Goal: Check status: Check status

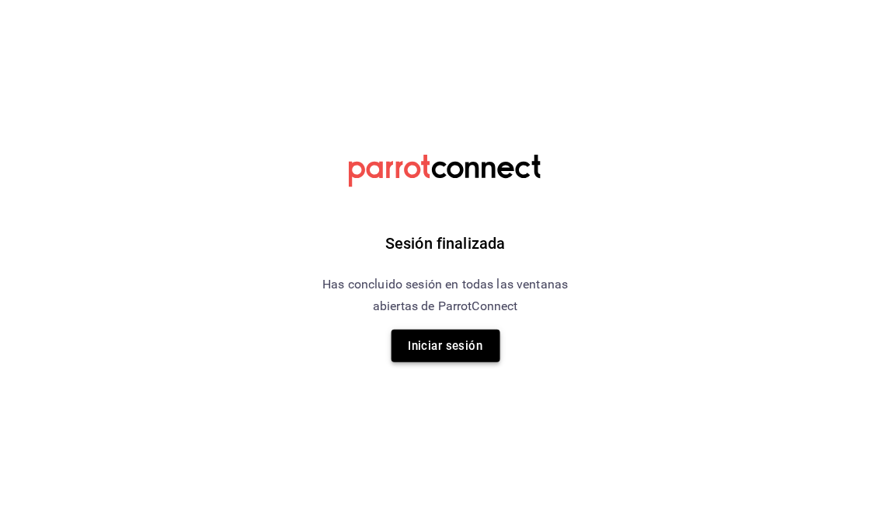
click at [455, 347] on button "Iniciar sesión" at bounding box center [446, 345] width 109 height 33
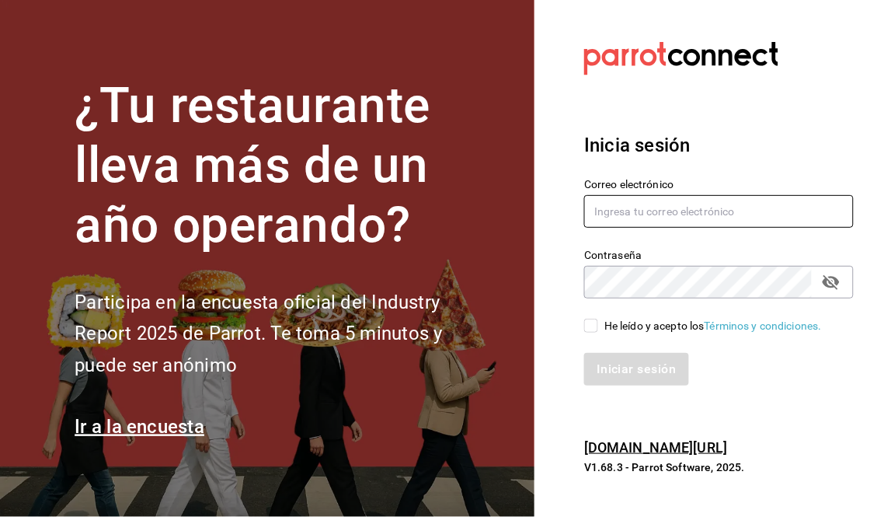
type input "[EMAIL_ADDRESS][DOMAIN_NAME]"
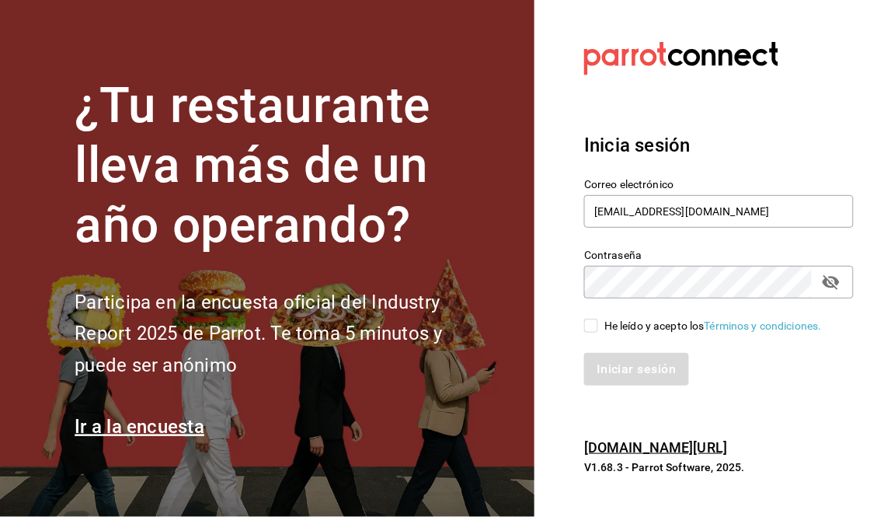
click at [587, 321] on input "He leído y acepto los Términos y condiciones." at bounding box center [591, 326] width 14 height 14
checkbox input "true"
click at [625, 367] on button "Iniciar sesión" at bounding box center [637, 369] width 106 height 33
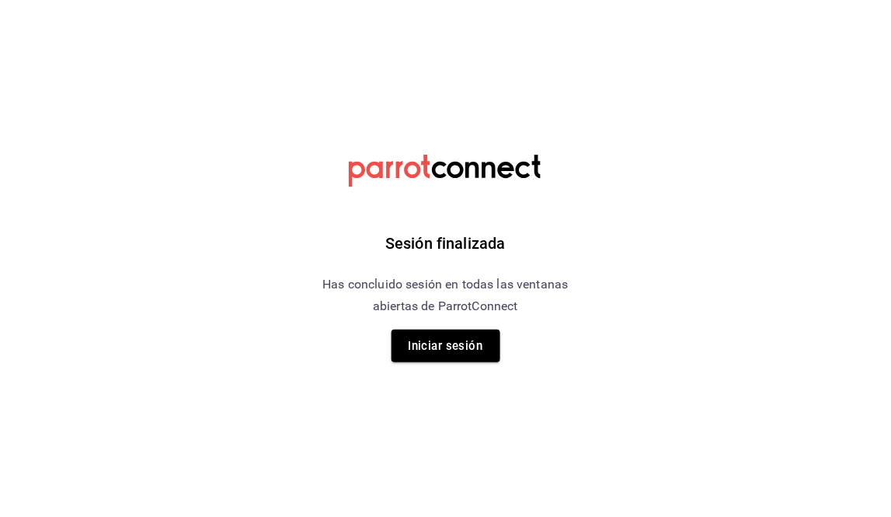
click at [435, 325] on div "Sesión finalizada Has concluido sesión en todas las ventanas abiertas de Parrot…" at bounding box center [445, 258] width 392 height 517
click at [455, 355] on button "Iniciar sesión" at bounding box center [446, 345] width 109 height 33
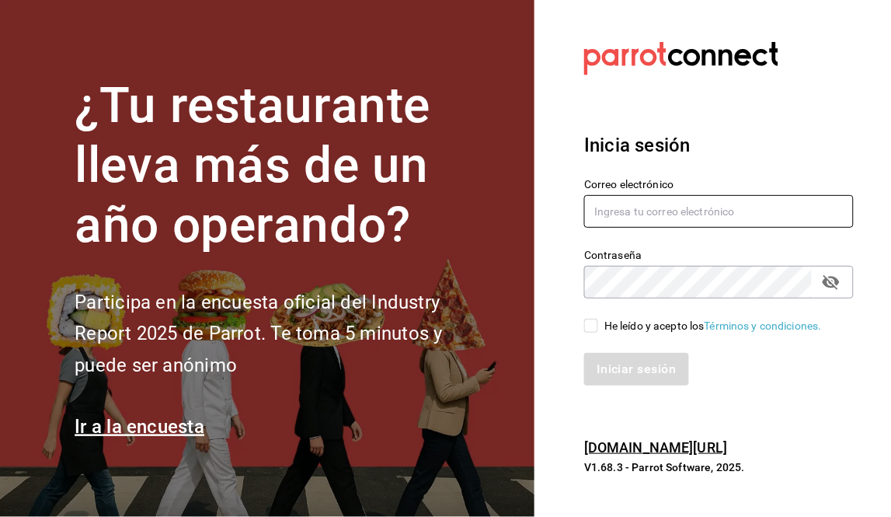
type input "[EMAIL_ADDRESS][DOMAIN_NAME]"
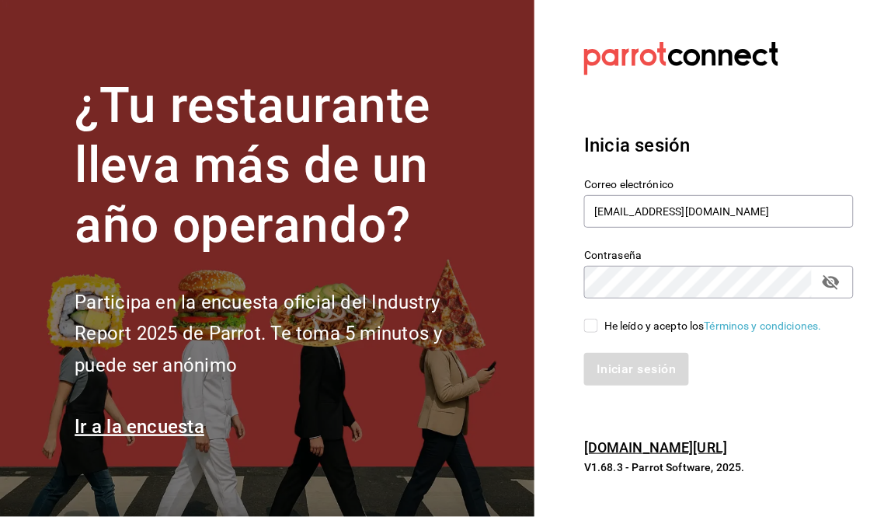
click at [593, 327] on input "He leído y acepto los Términos y condiciones." at bounding box center [591, 326] width 14 height 14
checkbox input "true"
click at [620, 374] on button "Iniciar sesión" at bounding box center [637, 369] width 106 height 33
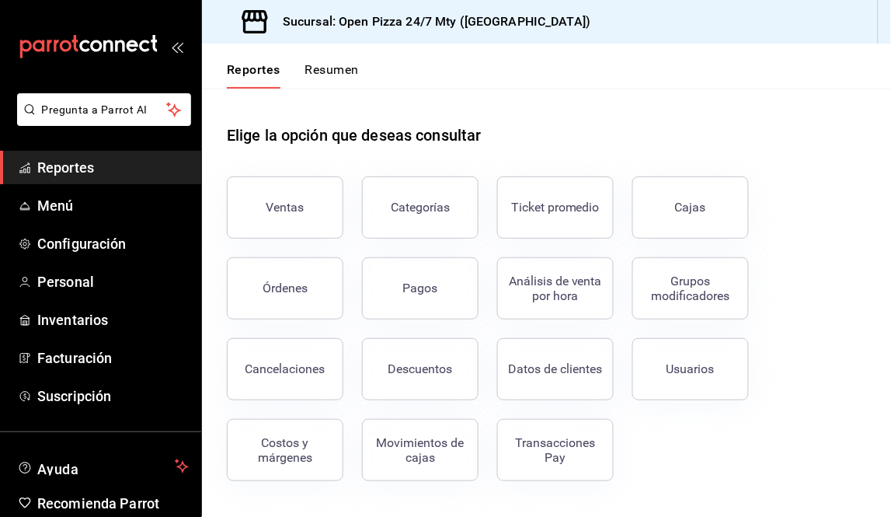
click at [430, 277] on button "Pagos" at bounding box center [420, 288] width 117 height 62
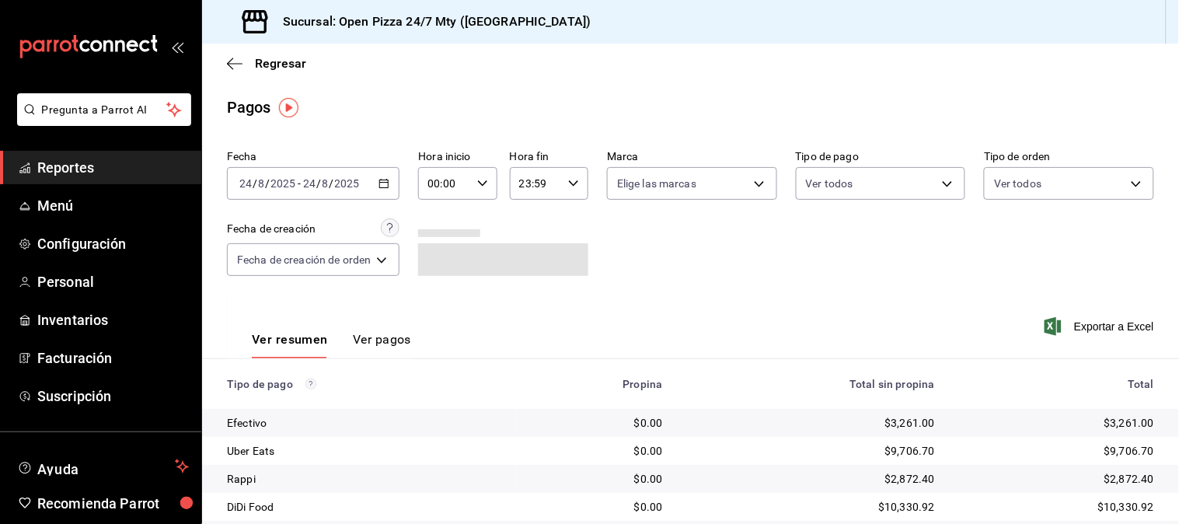
click at [386, 184] on icon "button" at bounding box center [383, 183] width 11 height 11
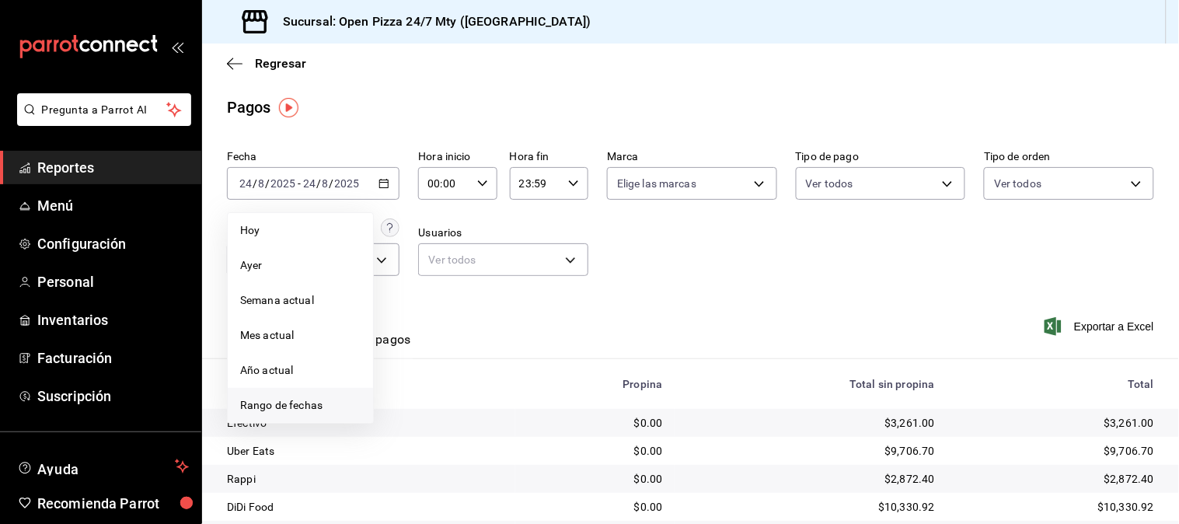
click at [295, 407] on span "Rango de fechas" at bounding box center [300, 405] width 120 height 16
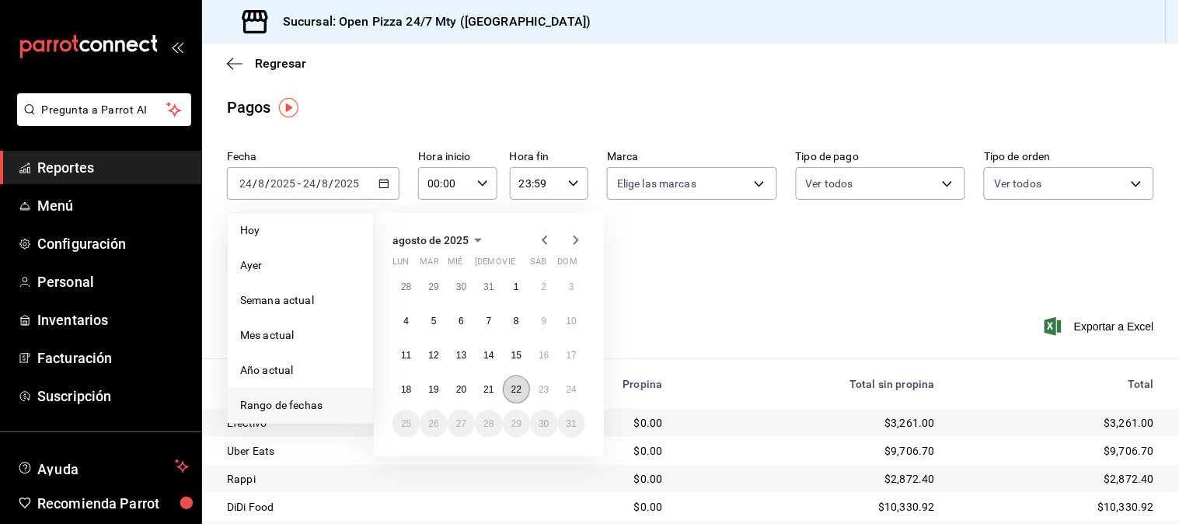
click at [518, 391] on abbr "22" at bounding box center [516, 389] width 10 height 11
click at [539, 391] on abbr "23" at bounding box center [544, 389] width 10 height 11
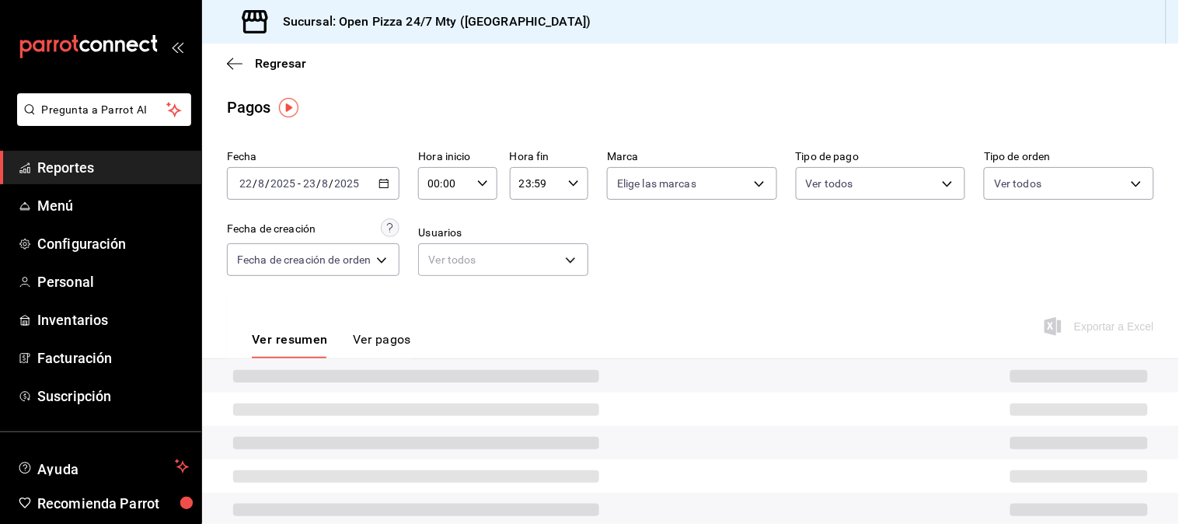
click at [735, 311] on div "Ver resumen Ver pagos Exportar a Excel" at bounding box center [690, 336] width 977 height 82
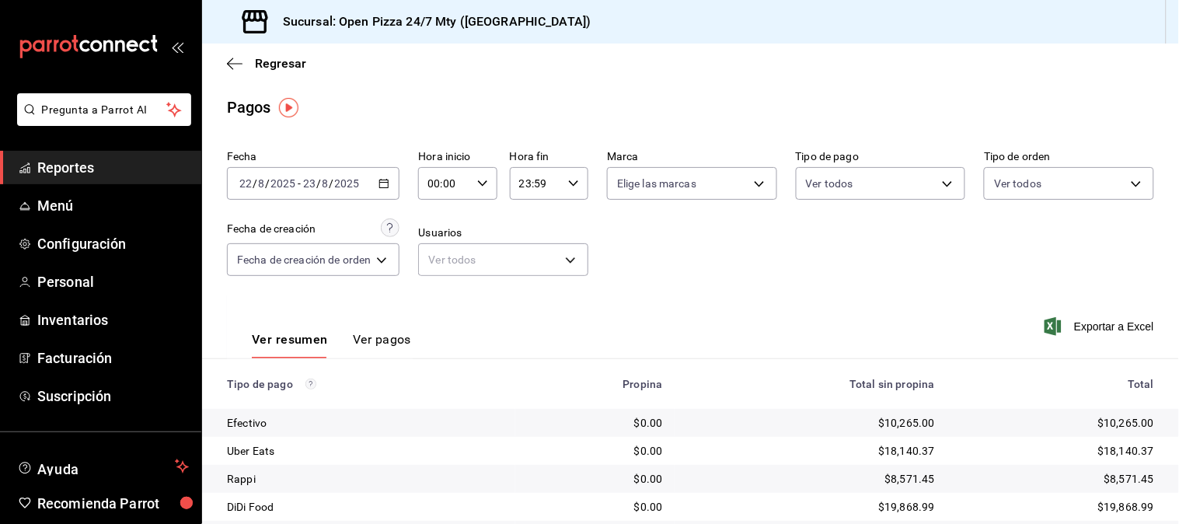
click at [452, 188] on input "00:00" at bounding box center [444, 183] width 52 height 31
click at [448, 285] on button "11" at bounding box center [440, 289] width 33 height 31
type input "11:00"
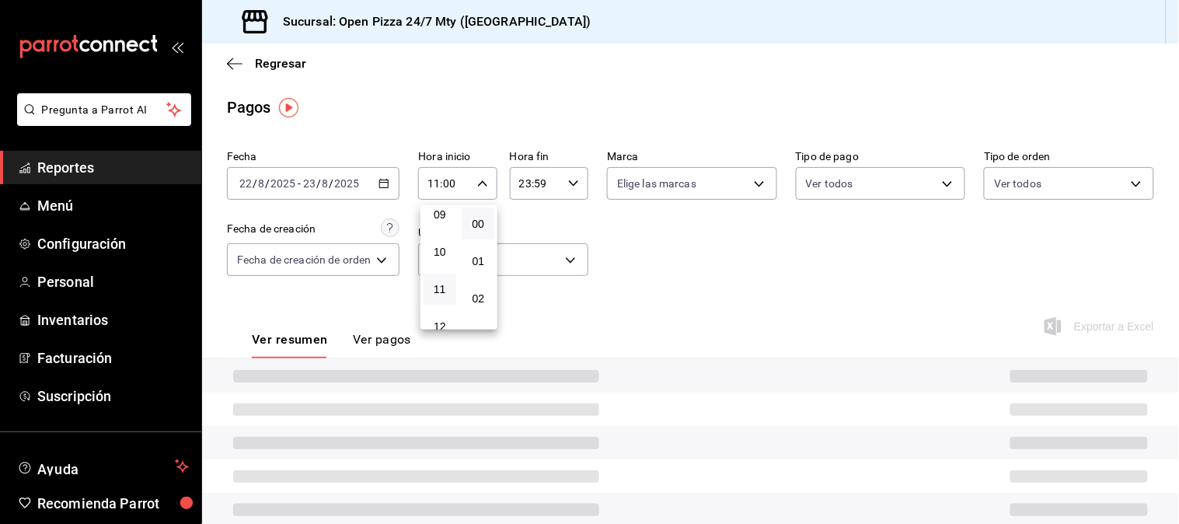
click at [812, 285] on div at bounding box center [589, 262] width 1179 height 524
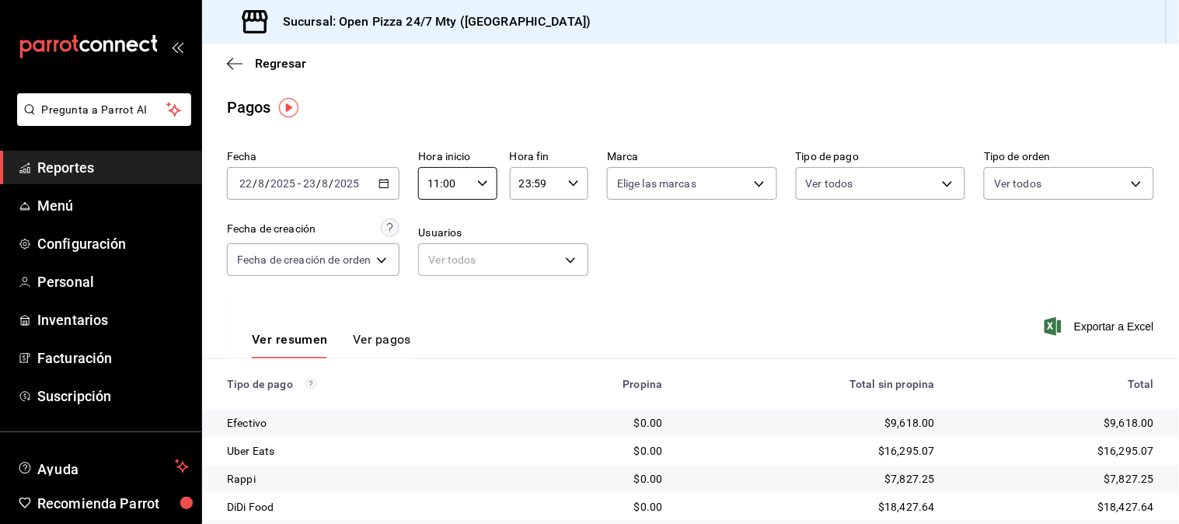
click at [540, 185] on input "23:59" at bounding box center [536, 183] width 52 height 31
click at [530, 312] on button "05" at bounding box center [529, 324] width 33 height 31
type input "05:59"
click at [764, 277] on div at bounding box center [589, 262] width 1179 height 524
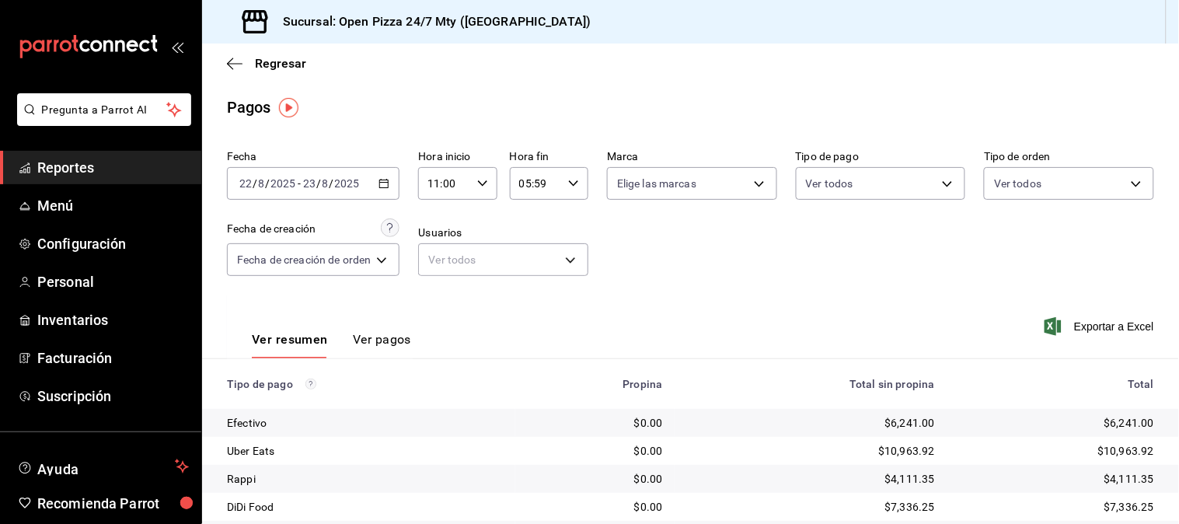
click at [765, 278] on div "00 01 02 03 04 05 06 07 08 09 10 11 12 13 14 15 16 17 18 19 20 21 22 23 00 01 0…" at bounding box center [589, 264] width 1179 height 519
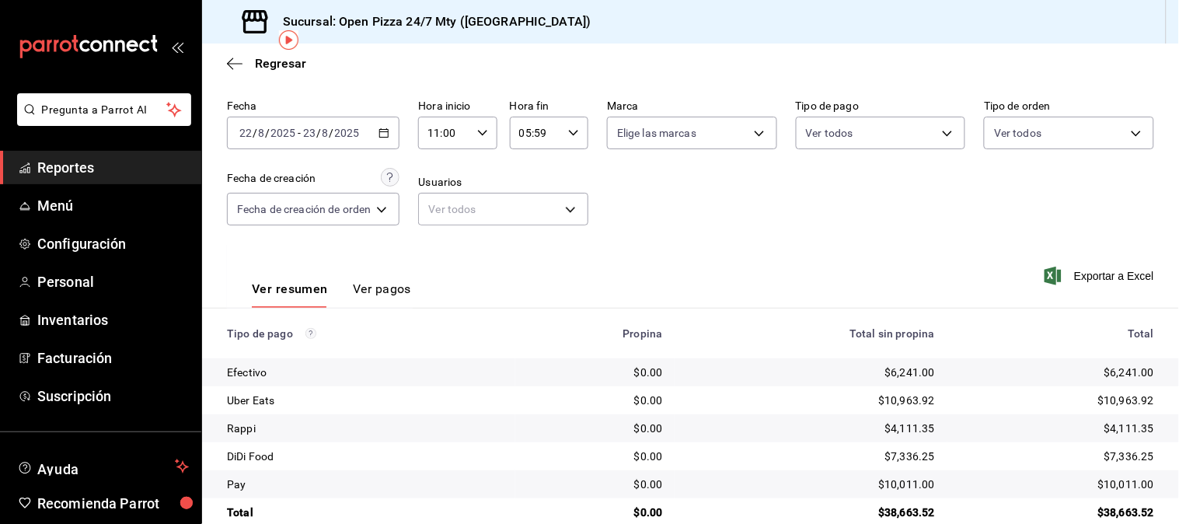
scroll to position [78, 0]
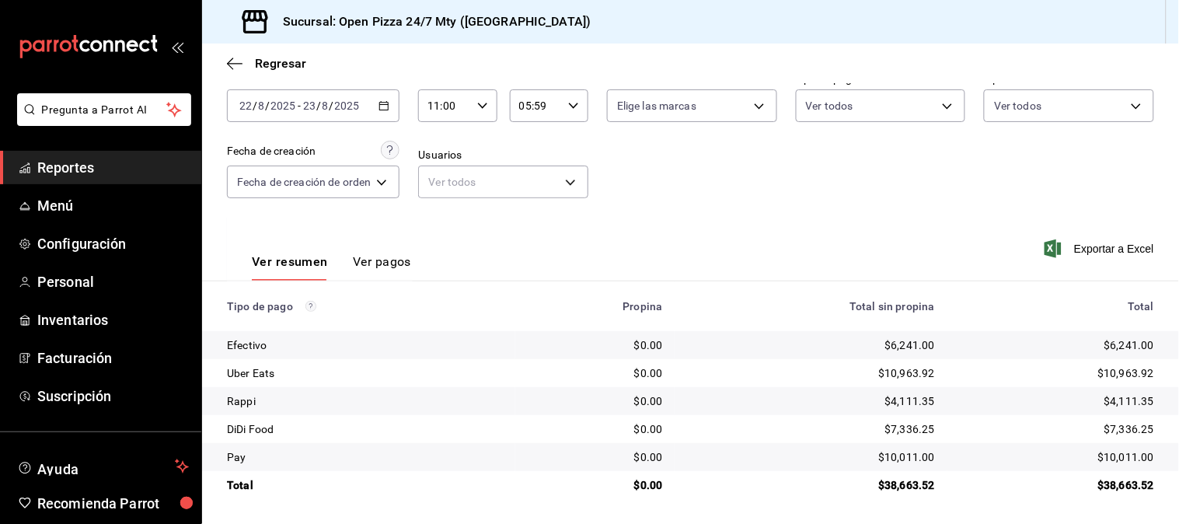
click at [763, 224] on div "Ver resumen Ver pagos Exportar a Excel" at bounding box center [690, 258] width 977 height 82
click at [396, 106] on div "2025-08-22 22 / 8 / 2025 - 2025-08-23 23 / 8 / 2025" at bounding box center [313, 105] width 173 height 33
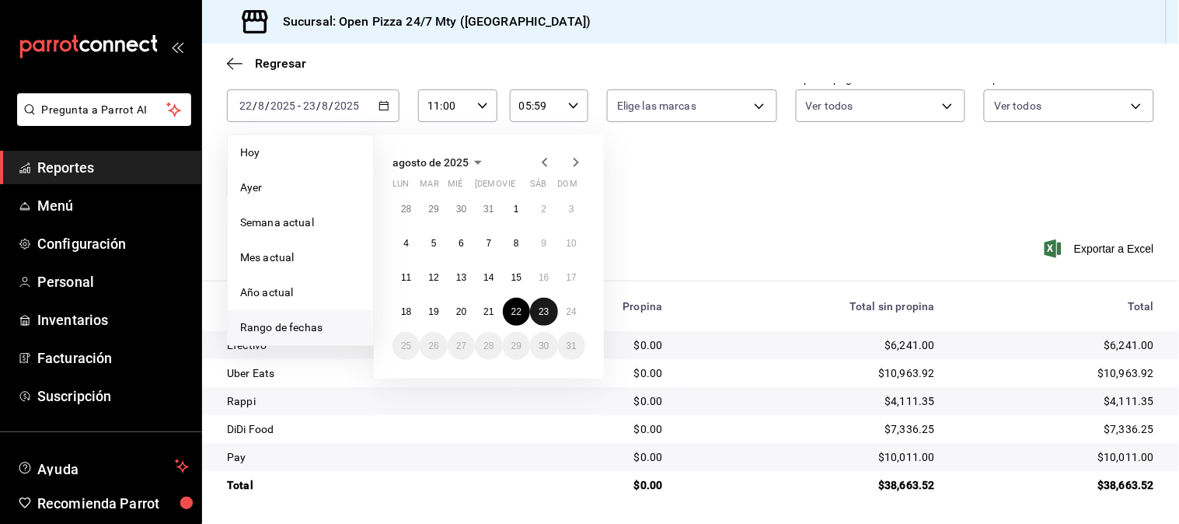
click at [545, 309] on abbr "23" at bounding box center [544, 311] width 10 height 11
click at [570, 315] on abbr "24" at bounding box center [572, 311] width 10 height 11
type input "00:00"
type input "23:59"
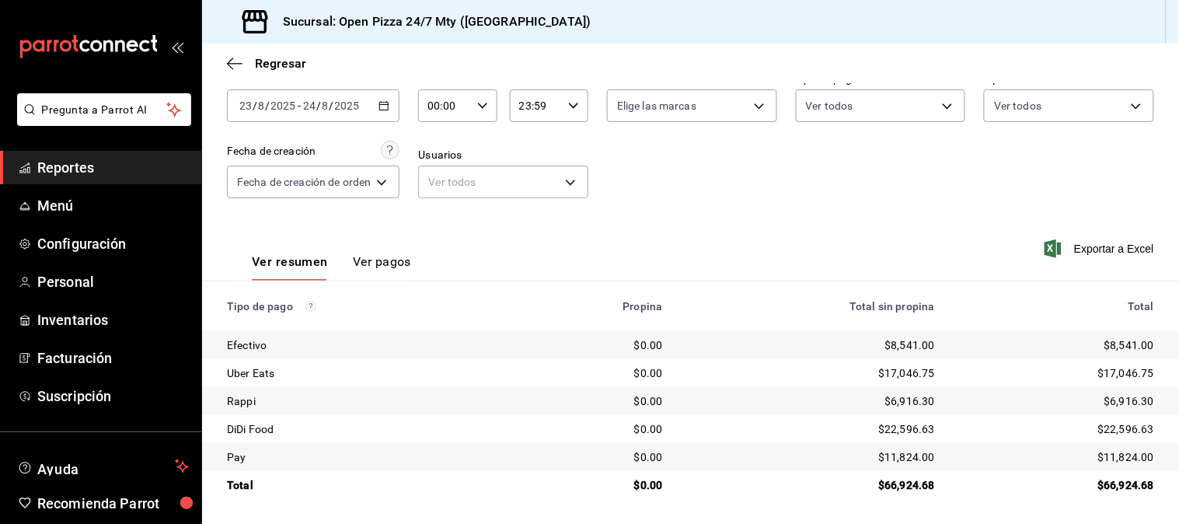
click at [452, 107] on input "00:00" at bounding box center [444, 105] width 52 height 31
click at [433, 211] on span "11" at bounding box center [440, 210] width 14 height 12
type input "11:00"
click at [699, 169] on div at bounding box center [589, 262] width 1179 height 524
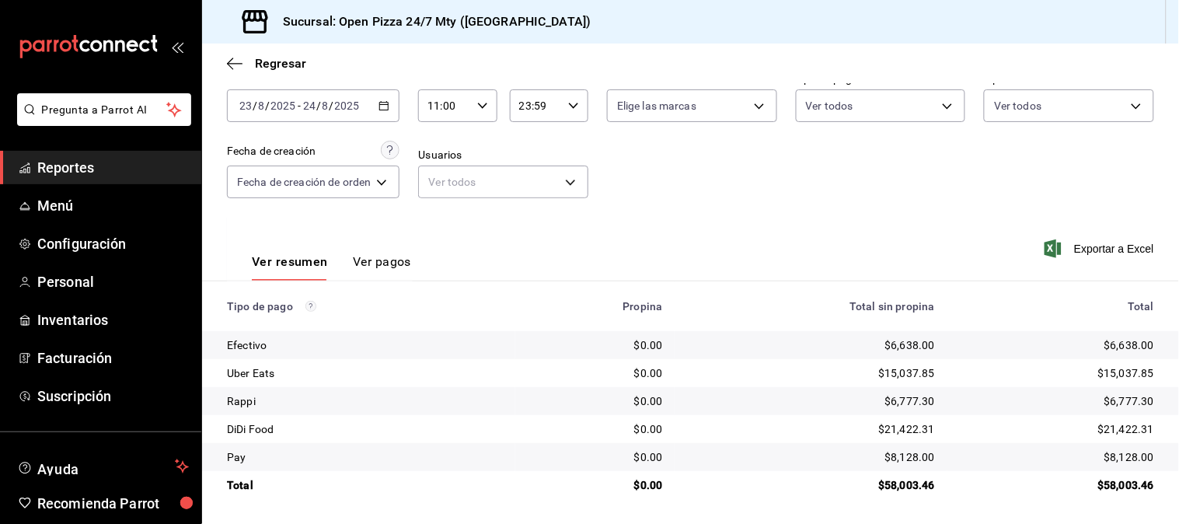
click at [568, 106] on icon "button" at bounding box center [573, 105] width 11 height 11
click at [540, 158] on button "05" at bounding box center [529, 159] width 33 height 31
type input "05:59"
click at [751, 195] on div at bounding box center [589, 262] width 1179 height 524
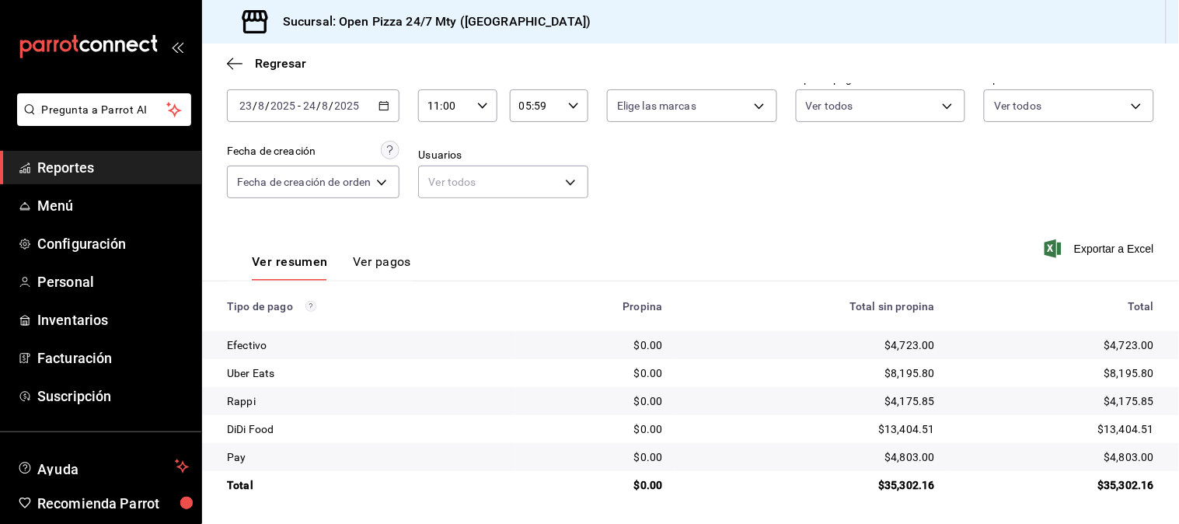
click at [752, 197] on div "00 01 02 03 04 05 06 07 08 09 10 11 12 13 14 15 16 17 18 19 20 21 22 23 00 01 0…" at bounding box center [589, 264] width 1179 height 519
